Goal: Navigation & Orientation: Find specific page/section

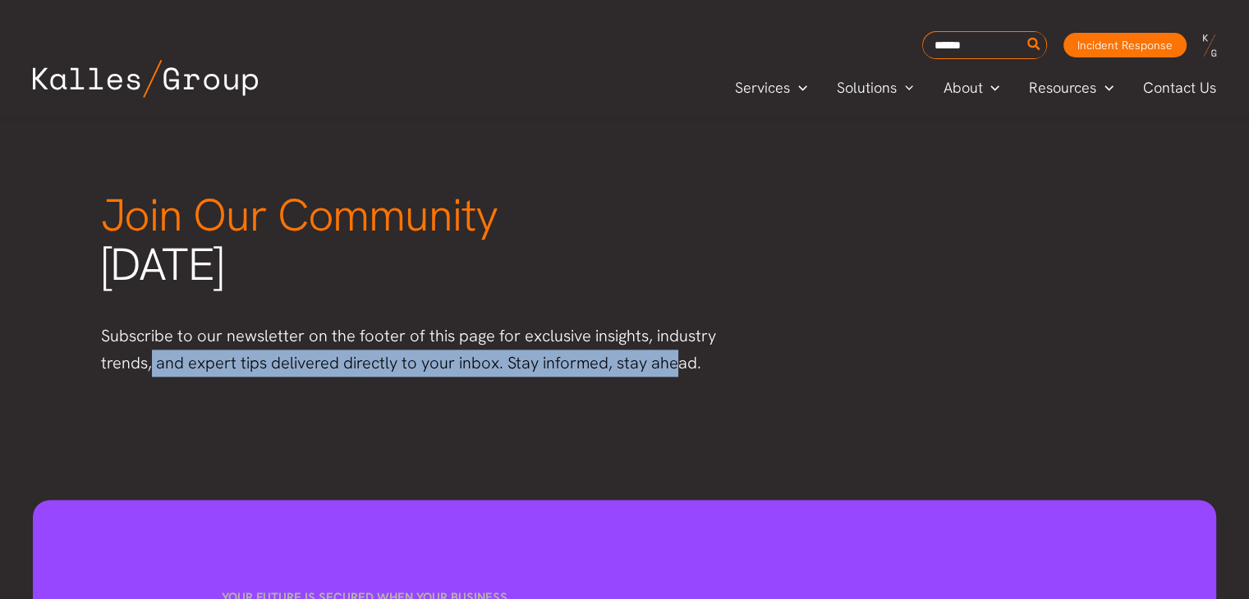
drag, startPoint x: 155, startPoint y: 366, endPoint x: 678, endPoint y: 390, distance: 523.6
click at [673, 387] on div "Join Our Community today Subscribe to our newsletter on the footer of this page…" at bounding box center [624, 230] width 1249 height 325
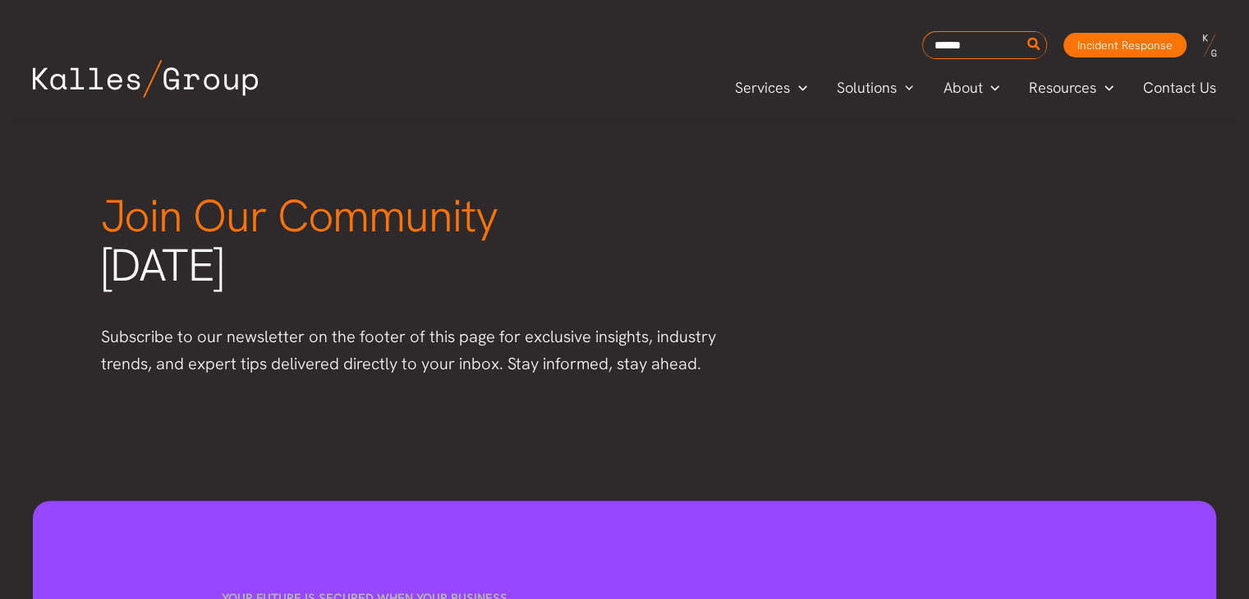
scroll to position [1972, 0]
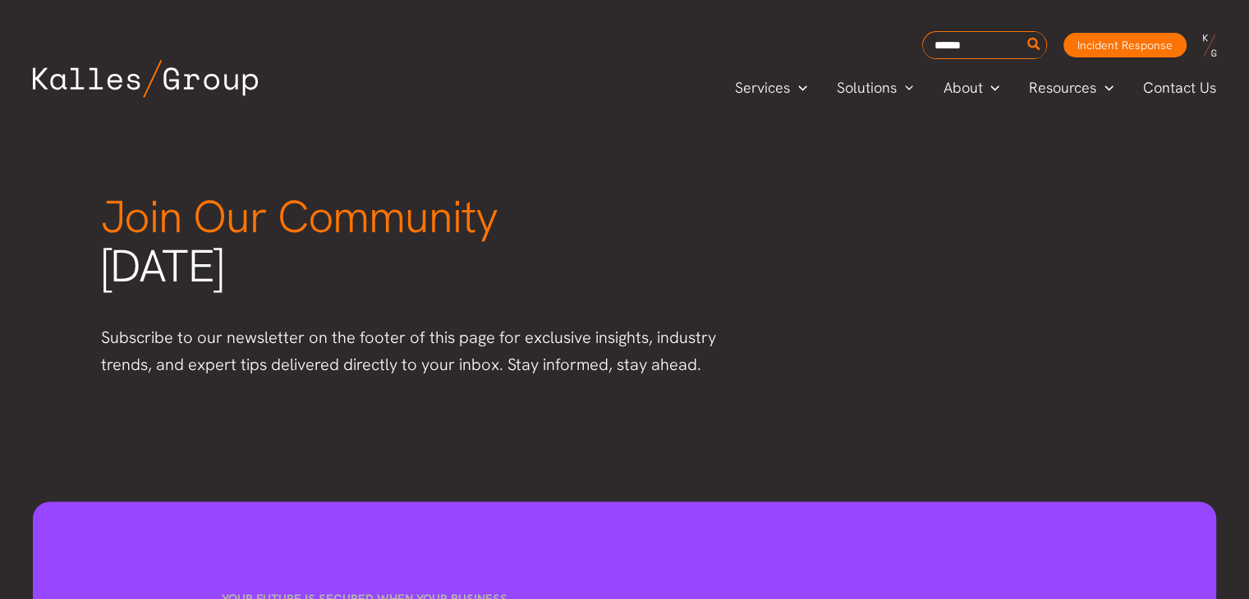
drag, startPoint x: 627, startPoint y: 414, endPoint x: 525, endPoint y: 415, distance: 102.6
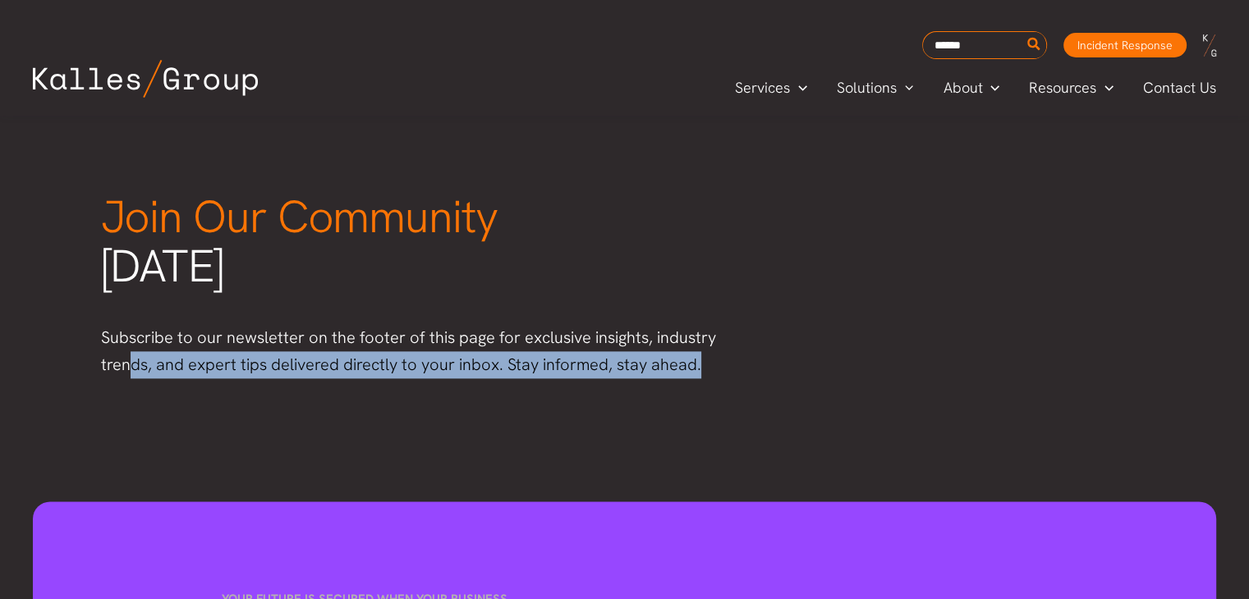
drag, startPoint x: 126, startPoint y: 393, endPoint x: 175, endPoint y: 411, distance: 52.0
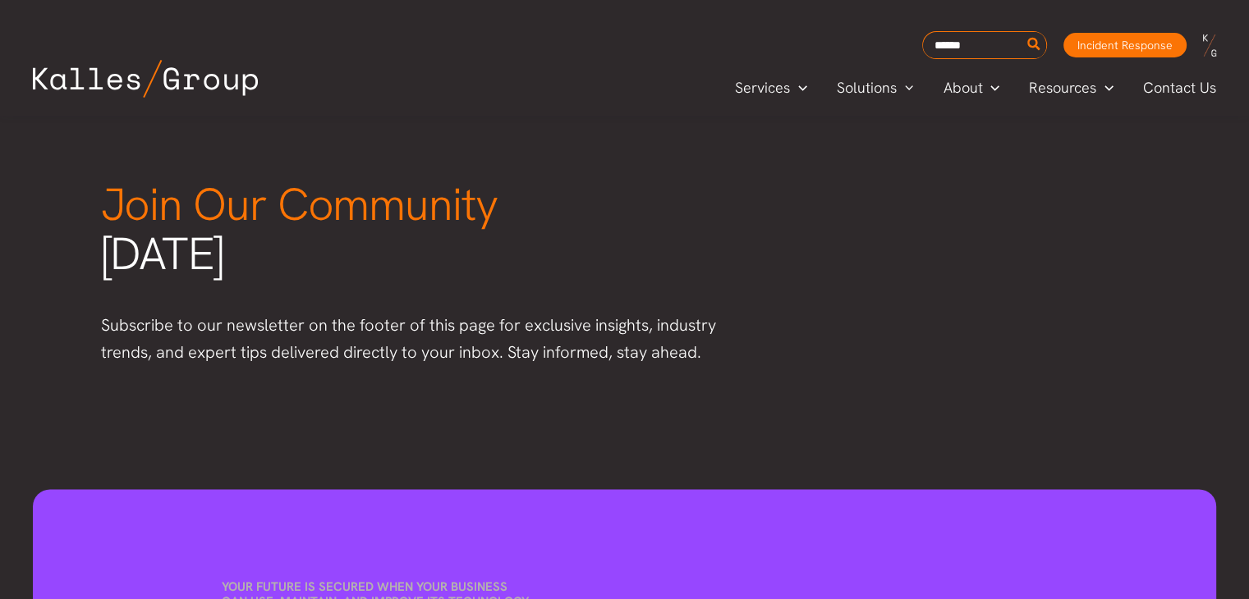
scroll to position [1985, 0]
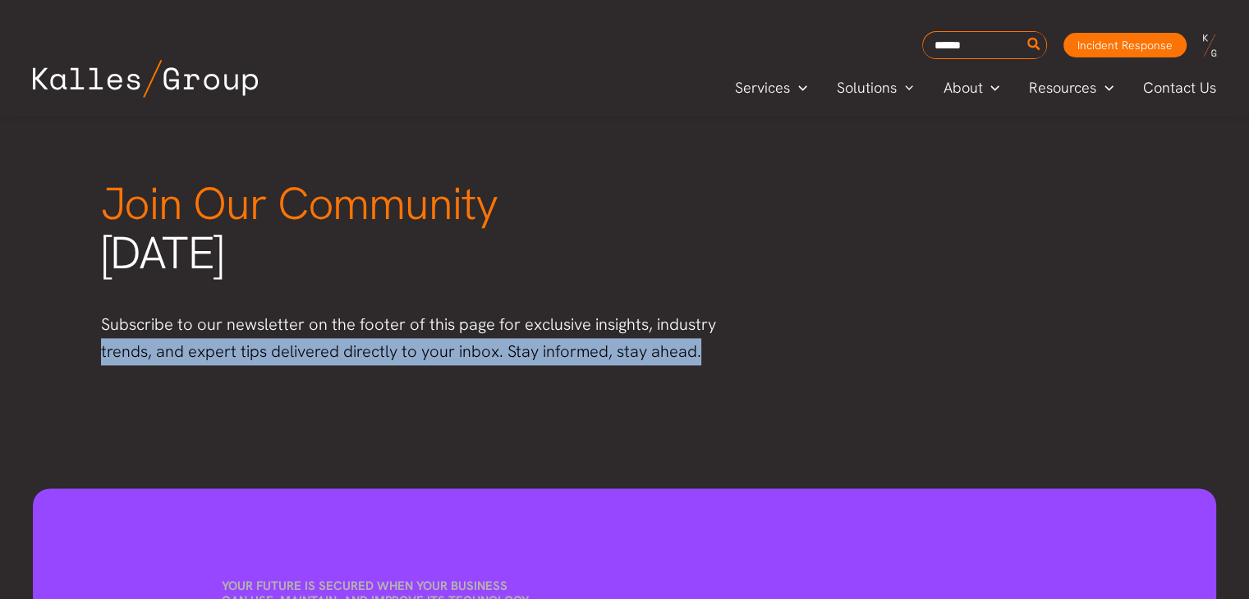
drag, startPoint x: 102, startPoint y: 362, endPoint x: 194, endPoint y: 384, distance: 94.6
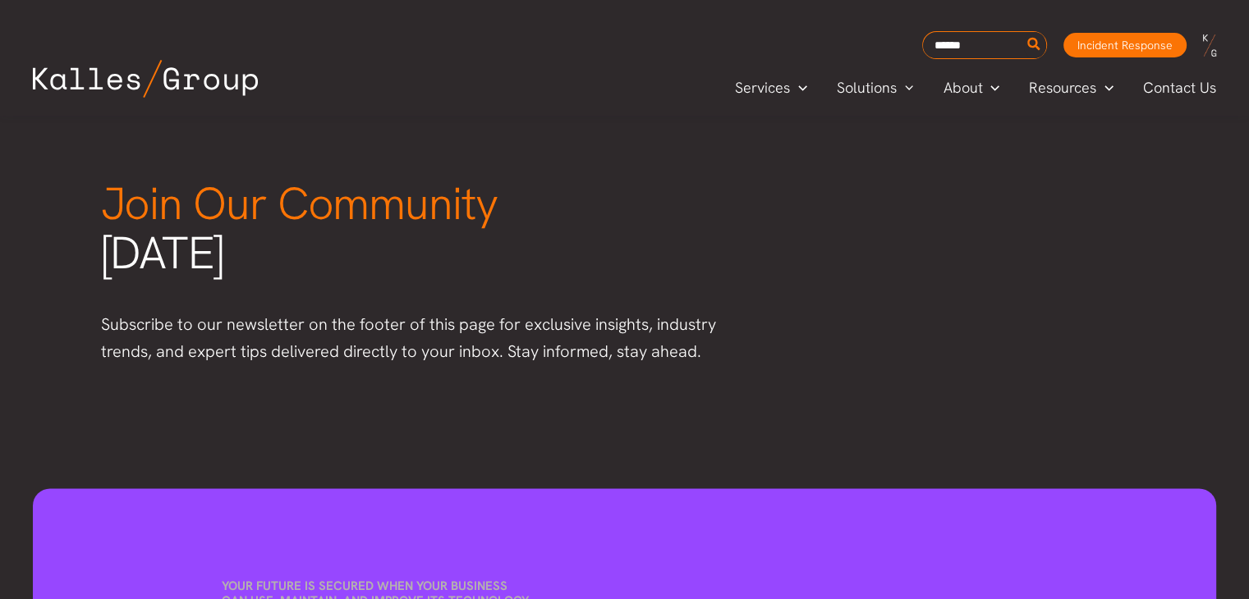
drag, startPoint x: 655, startPoint y: 364, endPoint x: 673, endPoint y: 359, distance: 18.7
click at [656, 364] on div "Join Our Community today Subscribe to our newsletter on the footer of this page…" at bounding box center [624, 219] width 1249 height 325
drag, startPoint x: 702, startPoint y: 356, endPoint x: 644, endPoint y: 375, distance: 61.5
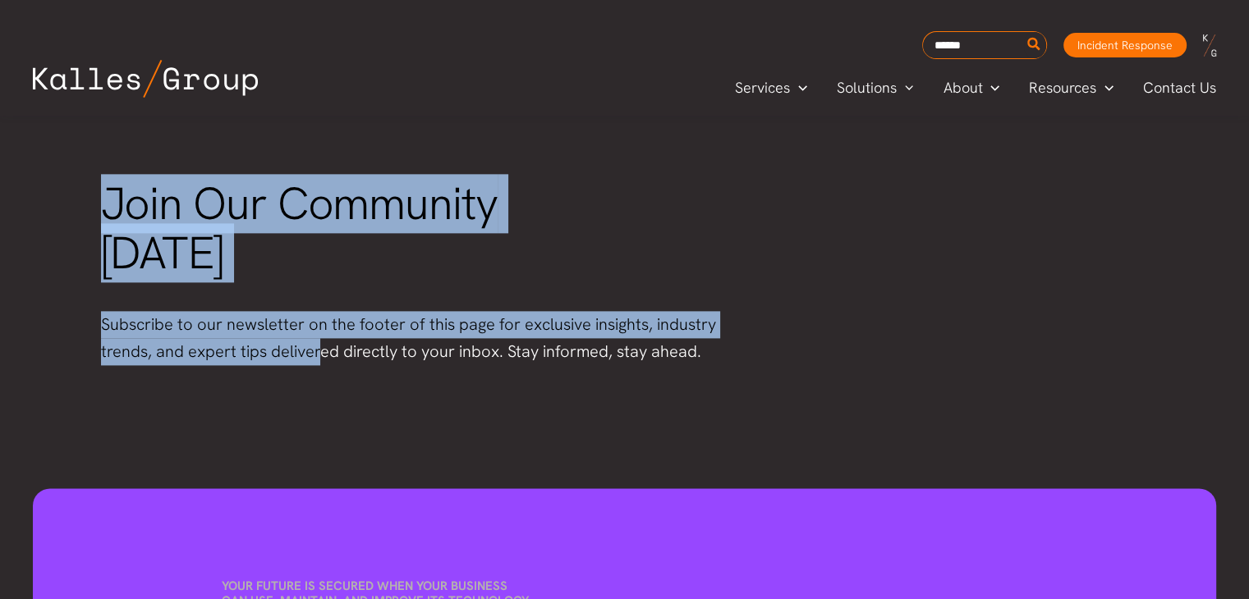
drag, startPoint x: 102, startPoint y: 219, endPoint x: 497, endPoint y: 380, distance: 426.5
click at [347, 365] on div "Join Our Community today Subscribe to our newsletter on the footer of this page…" at bounding box center [624, 219] width 1249 height 325
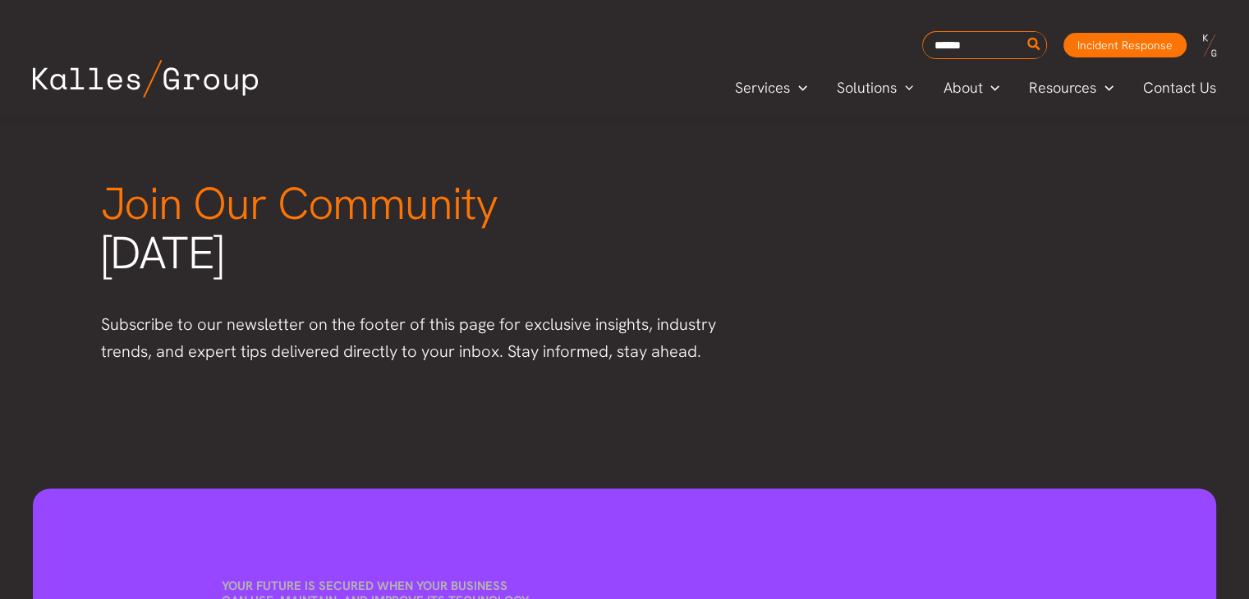
click at [703, 358] on p "Subscribe to our newsletter on the footer of this page for exclusive insights, …" at bounding box center [417, 338] width 632 height 54
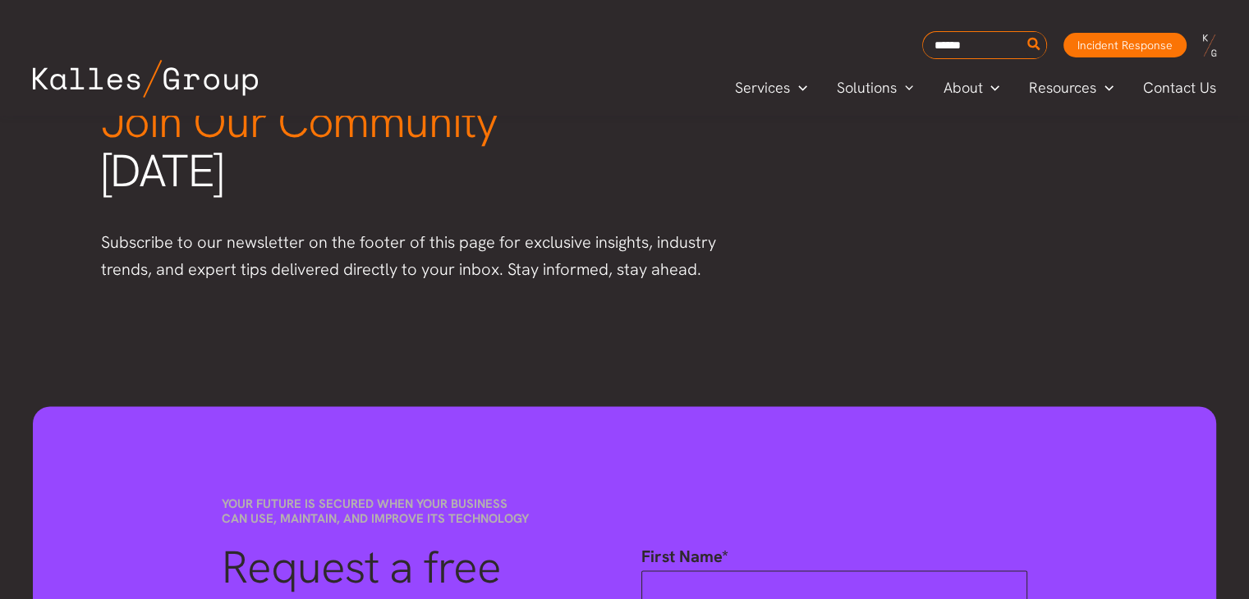
scroll to position [2068, 0]
drag, startPoint x: 145, startPoint y: 297, endPoint x: 161, endPoint y: 316, distance: 25.0
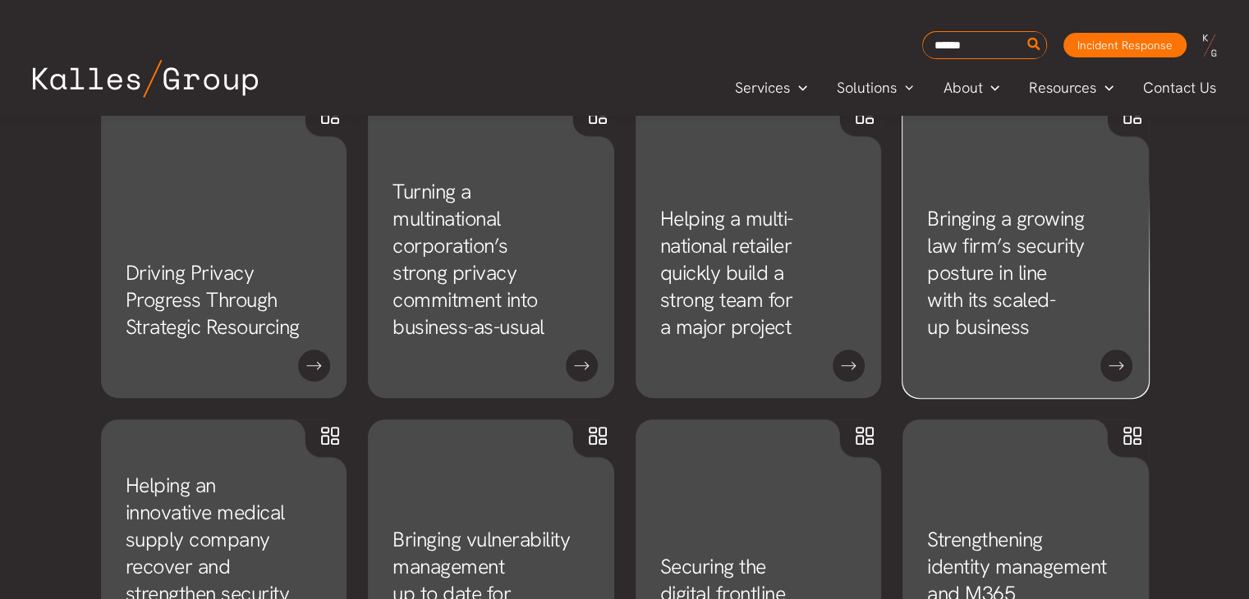
scroll to position [847, 0]
click at [672, 28] on div "Search for: Incident Response Incident Response" at bounding box center [624, 29] width 1249 height 59
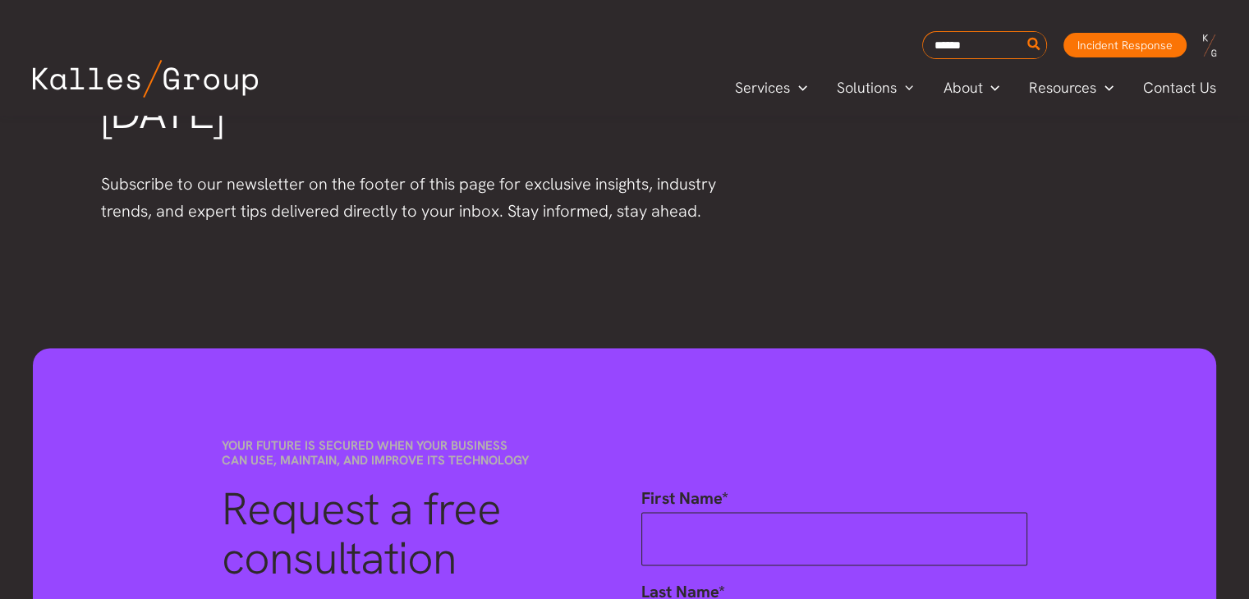
scroll to position [2106, 0]
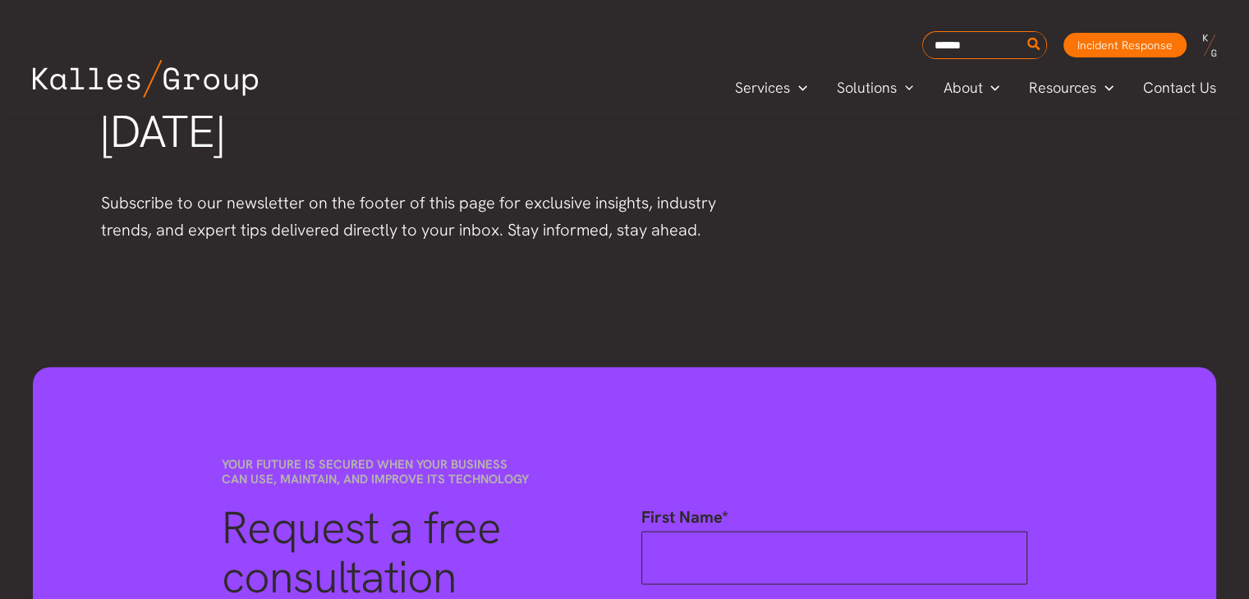
click at [105, 90] on img at bounding box center [145, 79] width 225 height 38
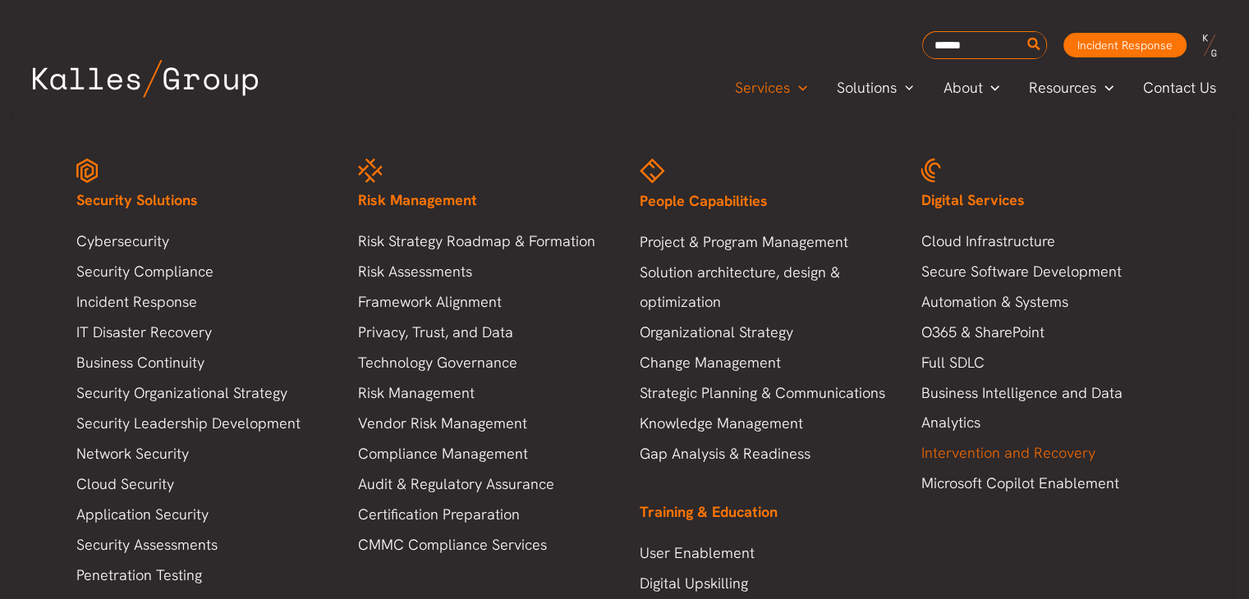
scroll to position [1260, 0]
